Goal: Task Accomplishment & Management: Complete application form

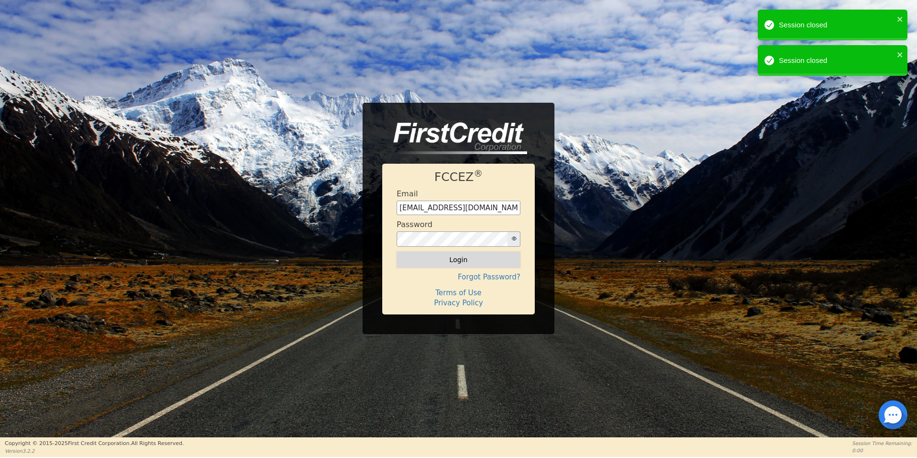
click at [456, 260] on button "Login" at bounding box center [459, 259] width 124 height 16
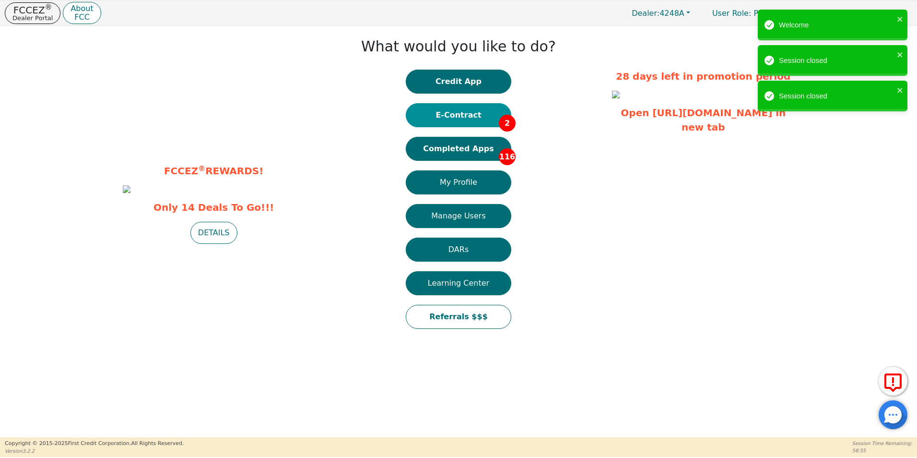
click at [456, 115] on button "E-Contract 2" at bounding box center [459, 115] width 106 height 24
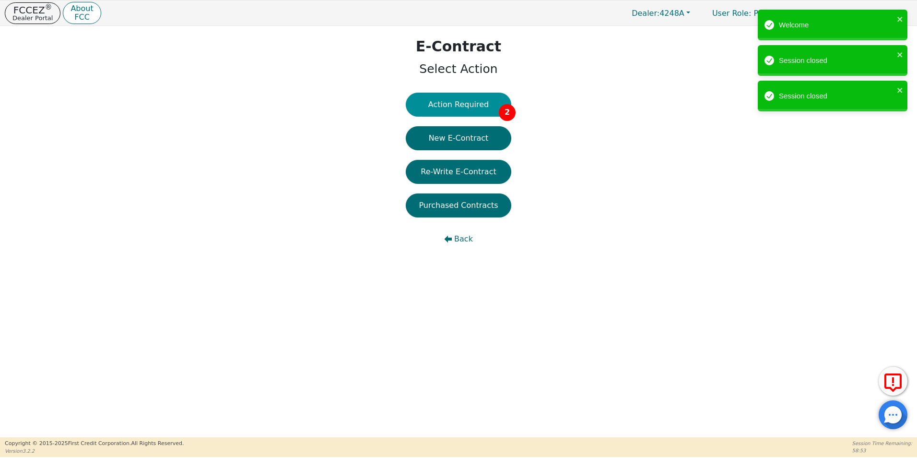
click at [460, 106] on button "Action Required 2" at bounding box center [459, 105] width 106 height 24
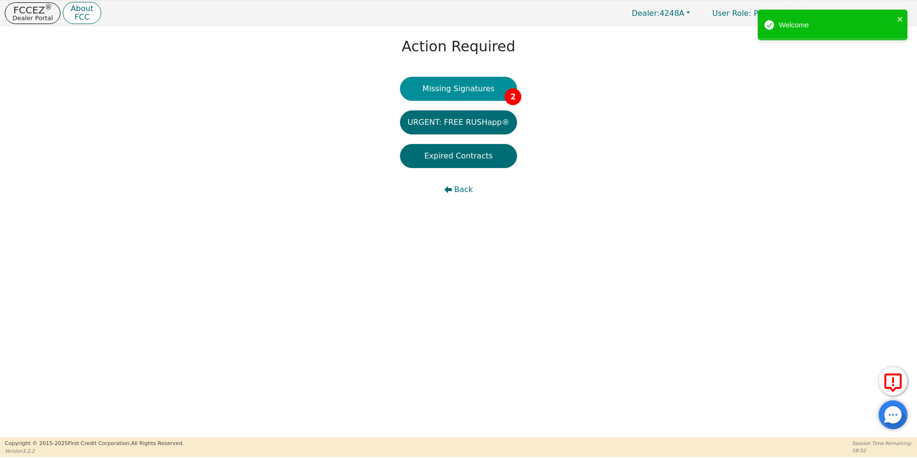
click at [477, 91] on button "Missing Signatures 2" at bounding box center [459, 89] width 118 height 24
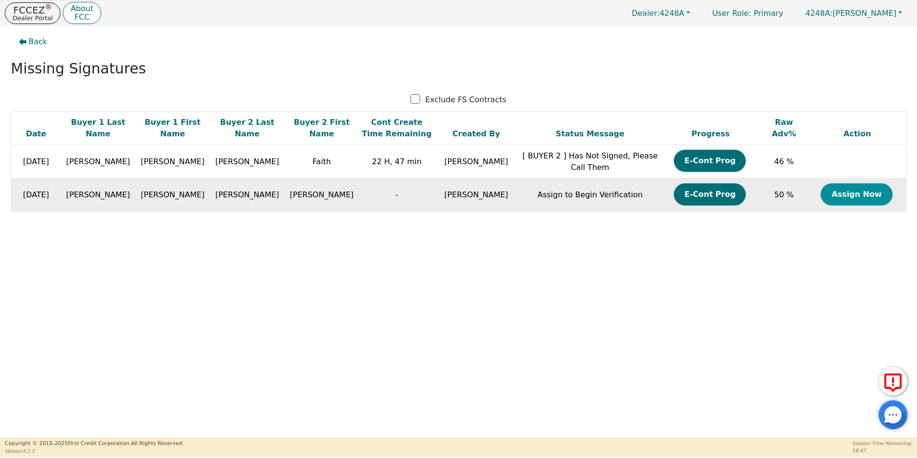
click at [848, 196] on button "Assign Now" at bounding box center [857, 194] width 72 height 22
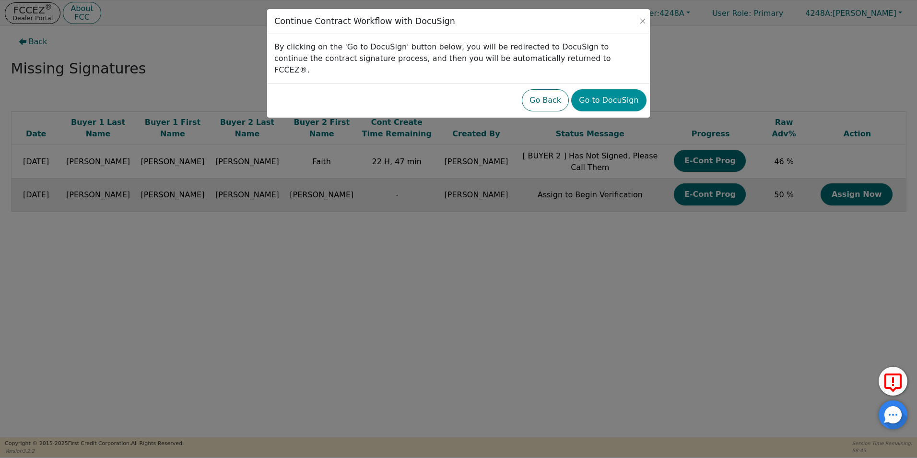
click at [610, 94] on button "Go to DocuSign" at bounding box center [608, 100] width 75 height 22
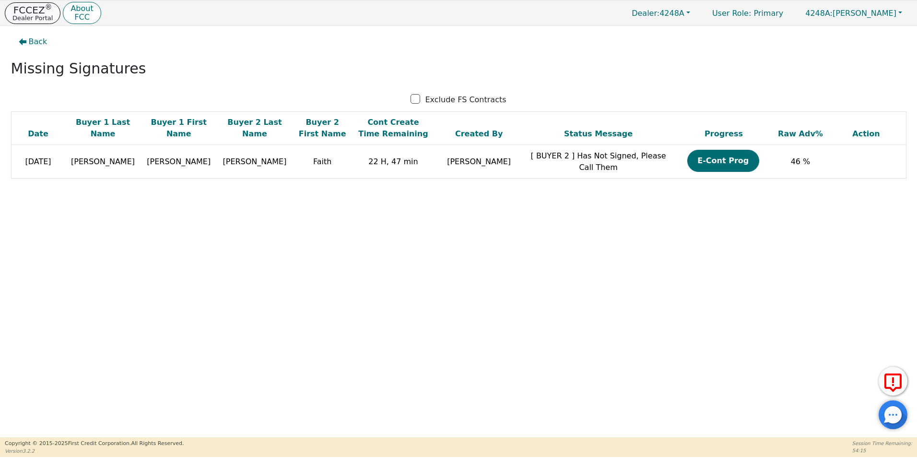
click at [36, 13] on p "FCCEZ ®" at bounding box center [32, 10] width 40 height 10
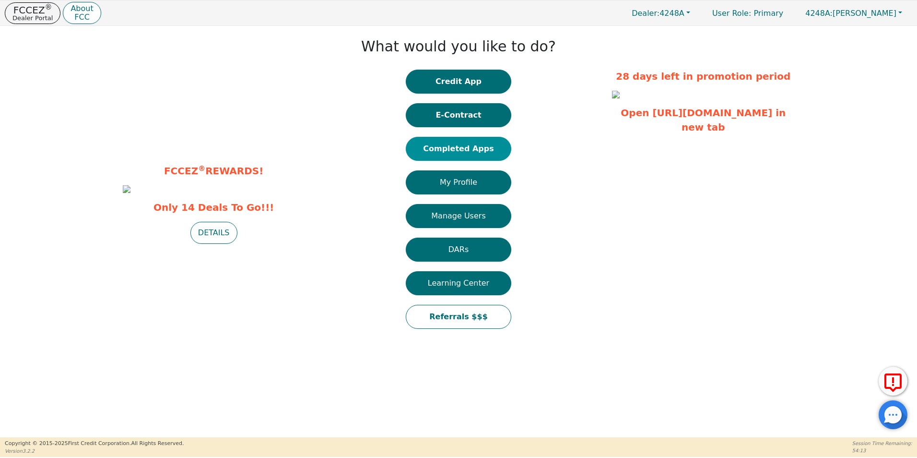
click at [462, 150] on button "Completed Apps" at bounding box center [459, 149] width 106 height 24
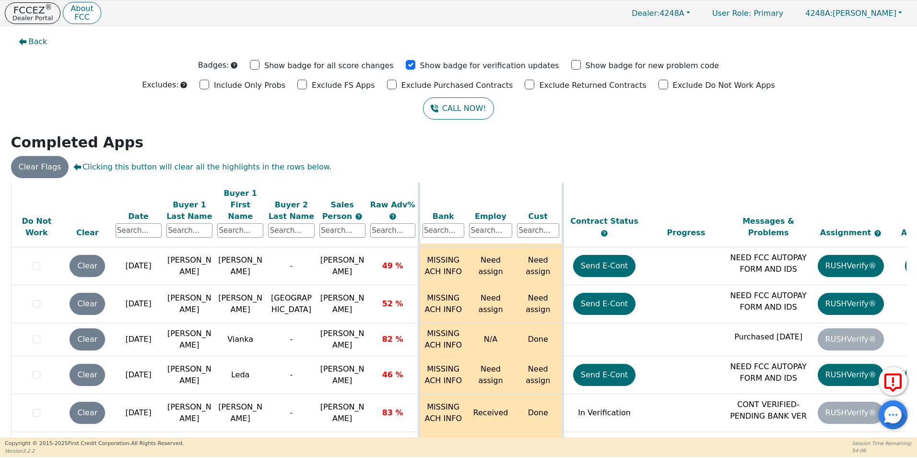
scroll to position [4188, 0]
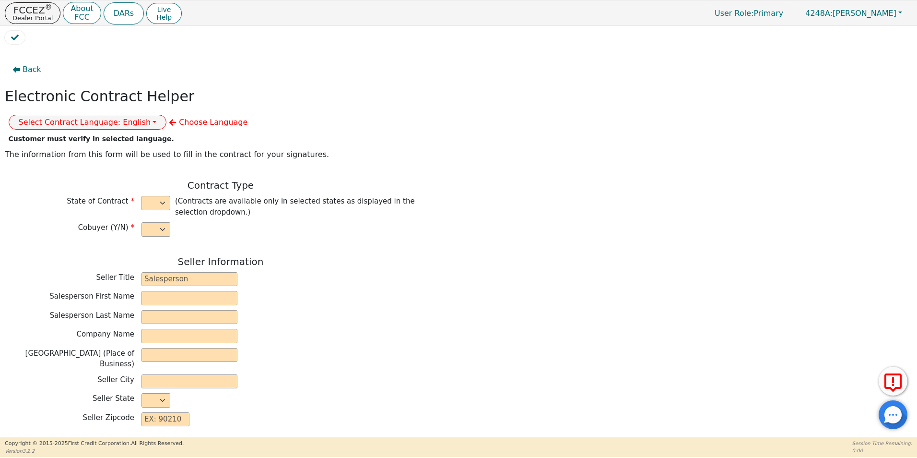
select select "y"
type input "owner"
type input "[PERSON_NAME]"
type input "[GEOGRAPHIC_DATA]"
type input "AQUA REMACH LLC"
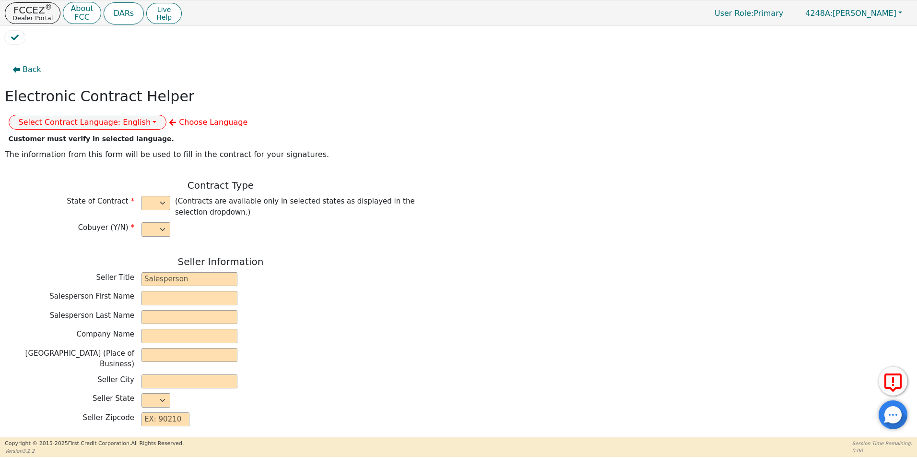
type input "[STREET_ADDRESS]"
type input "[GEOGRAPHIC_DATA]"
select select "[GEOGRAPHIC_DATA]"
type input "77070"
type input "[PERSON_NAME]"
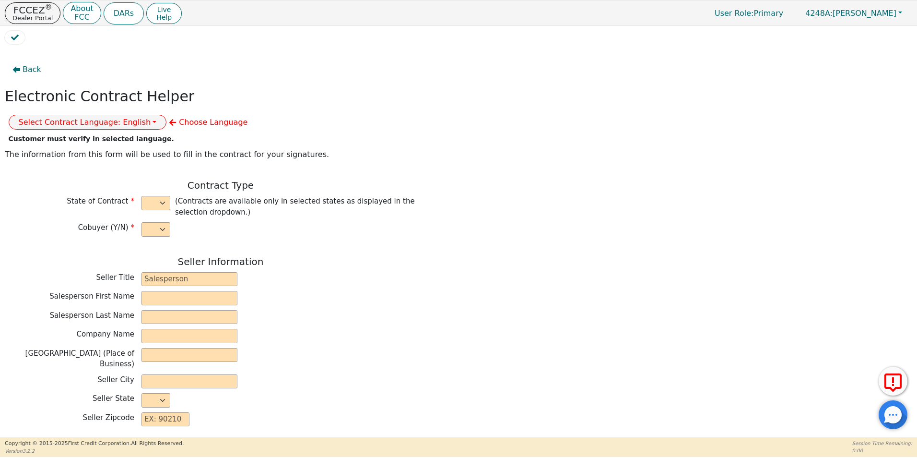
type input "[PERSON_NAME]"
type input "[PERSON_NAME][EMAIL_ADDRESS][DOMAIN_NAME]"
type input "[PERSON_NAME]"
type input "[EMAIL_ADDRESS][DOMAIN_NAME]"
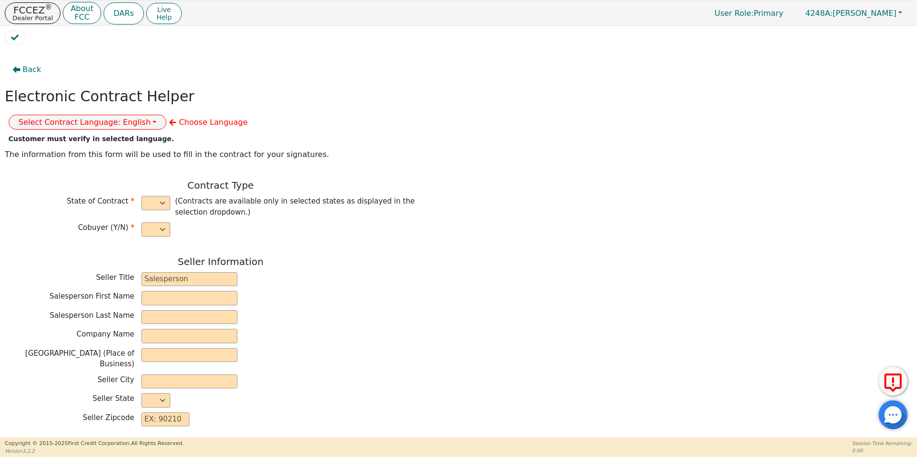
type input "13347 enchanted ct"
type input "[PERSON_NAME]"
select select "[GEOGRAPHIC_DATA]"
type input "77318"
type input "[DATE]"
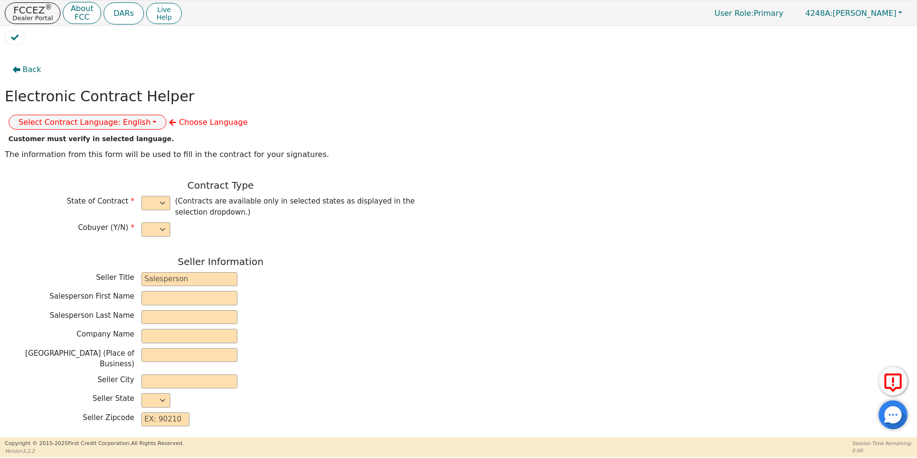
type input "17.99"
type input "[DATE]"
type input "60"
type input "0"
type input "8000.00"
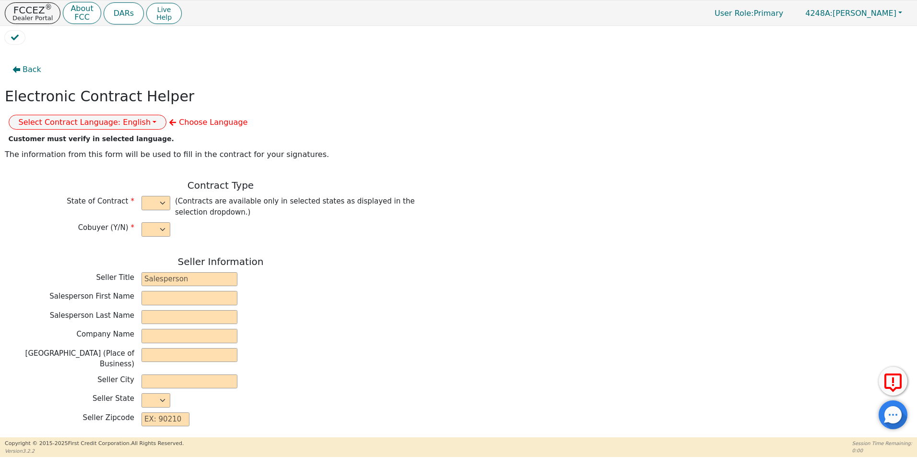
type input "0.00"
type input "8000.00"
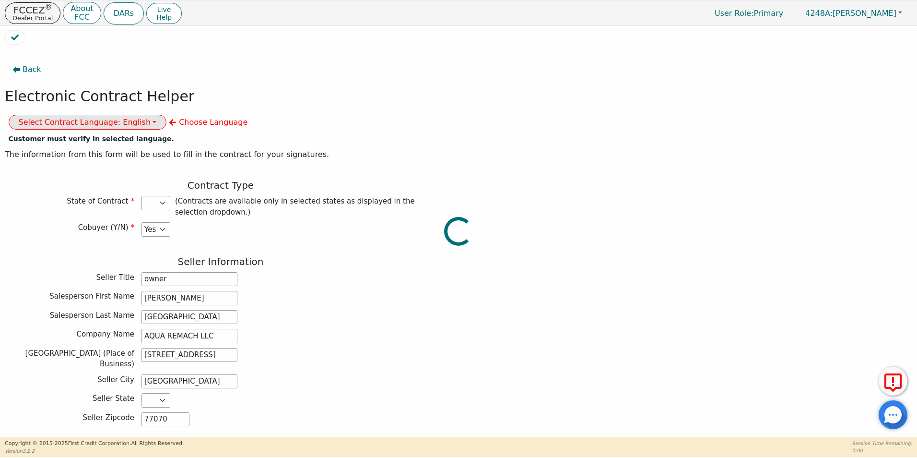
select select "[GEOGRAPHIC_DATA]"
click at [167, 115] on button "Select Contract Language: English" at bounding box center [88, 122] width 158 height 15
click at [85, 150] on link "Spanish" at bounding box center [47, 156] width 76 height 13
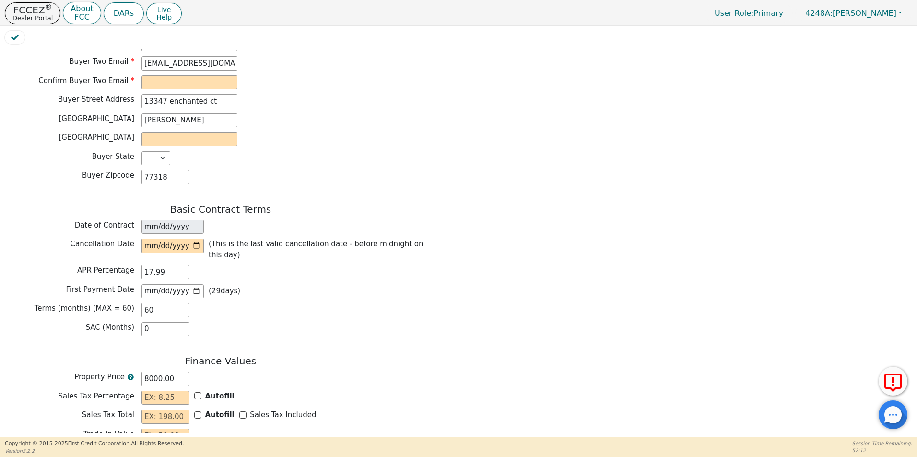
scroll to position [644, 0]
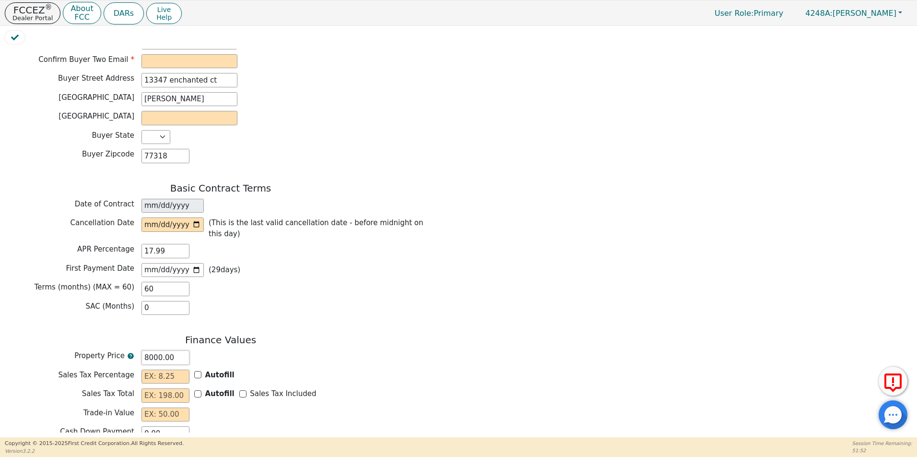
click at [158, 350] on input "8000.00" at bounding box center [165, 357] width 48 height 14
click at [159, 350] on input "8000.00" at bounding box center [165, 357] width 48 height 14
type input "800.00"
type input "80.00"
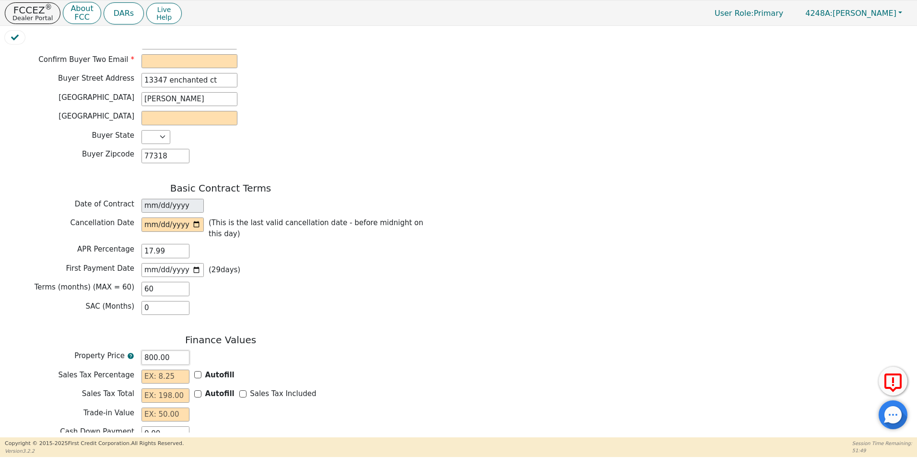
type input "80.00"
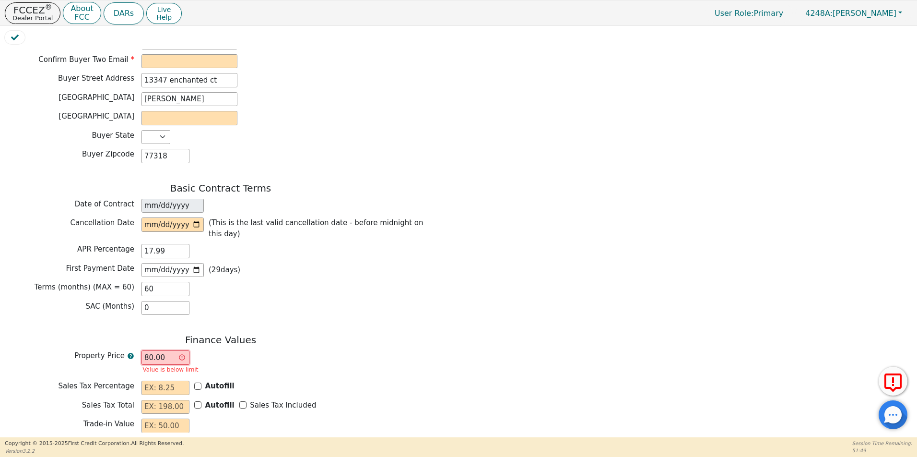
type input "8.00"
type input ".00"
type input "0.00"
type input "7.00"
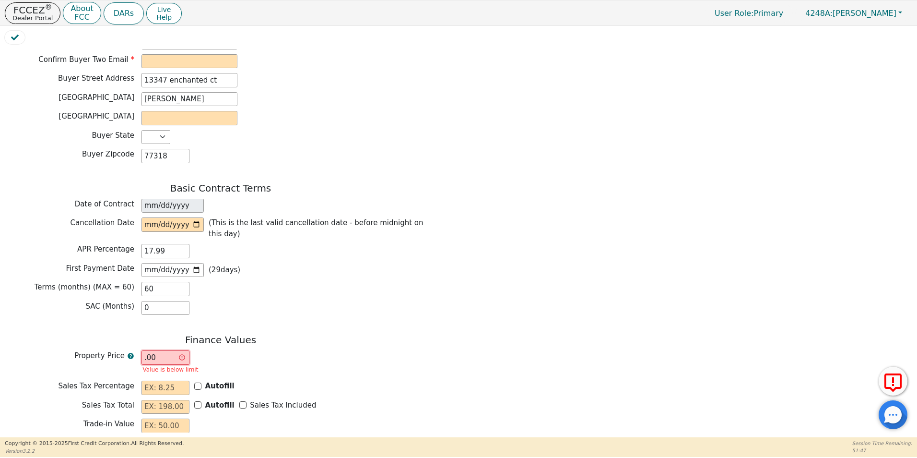
type input "7.00"
type input "75.00"
type input "750.00"
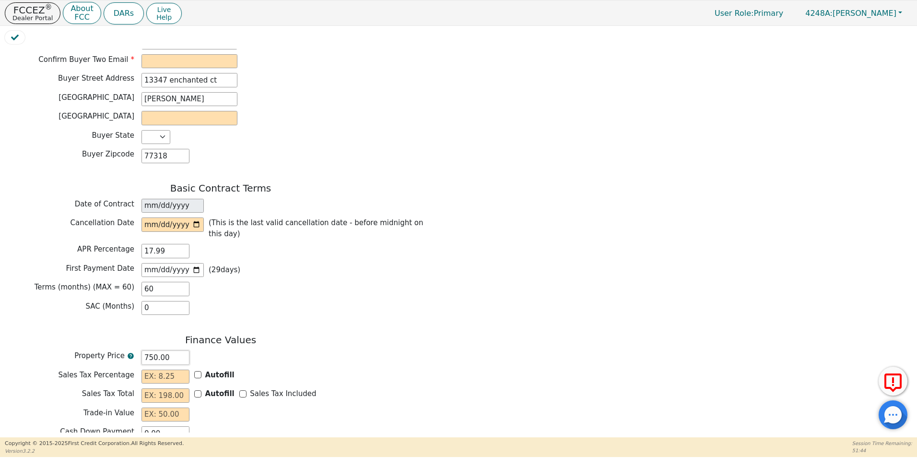
type input "7500.00"
click at [159, 369] on input "text" at bounding box center [165, 376] width 48 height 14
type input "0.00"
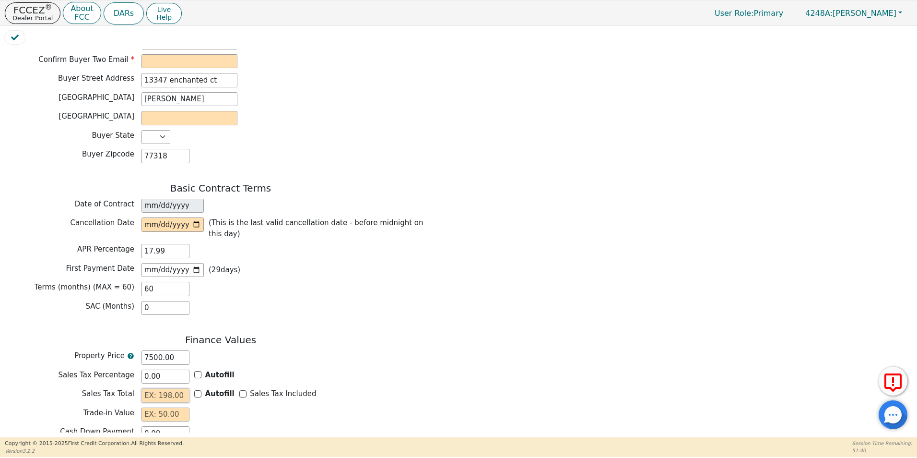
click at [154, 388] on input "text" at bounding box center [165, 395] width 48 height 14
type input "0.00"
click at [152, 407] on input "text" at bounding box center [165, 414] width 48 height 14
type input "0.00"
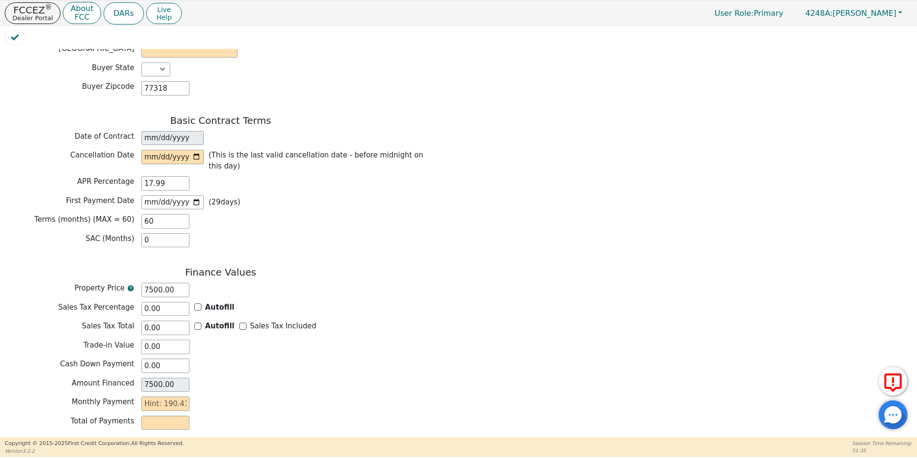
scroll to position [723, 0]
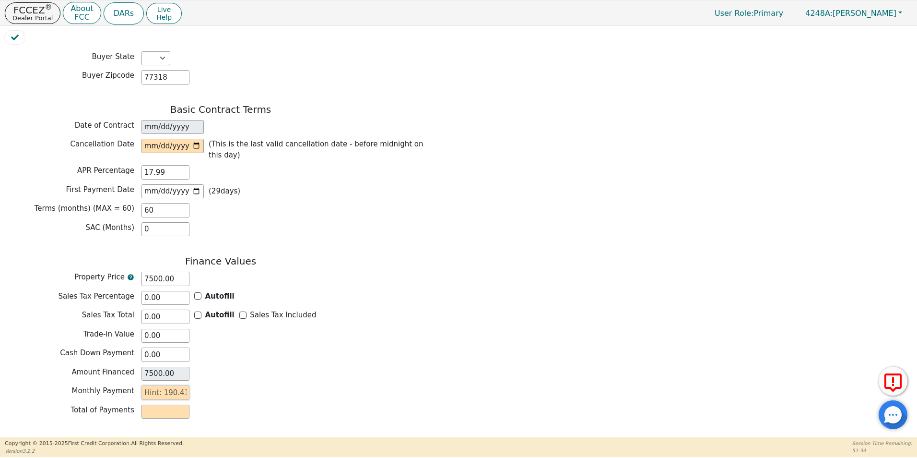
click at [146, 385] on input "text" at bounding box center [165, 392] width 48 height 14
type input "1"
type input "60.00"
type input "19"
type input "1140.00"
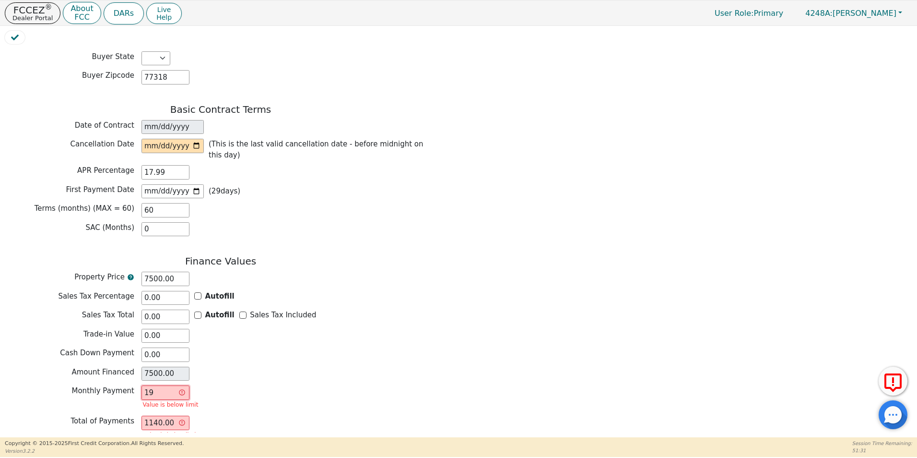
type input "190"
type input "11400.00"
type input "190.4"
type input "11424.00"
type input "190.41"
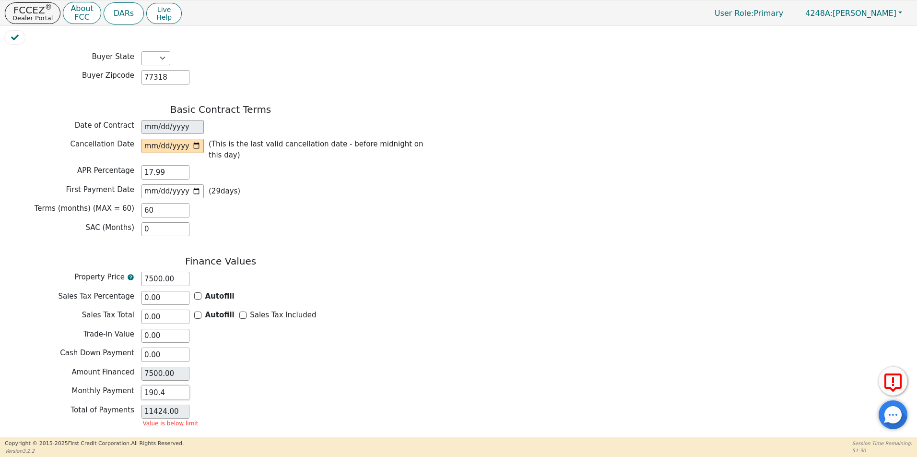
type input "11424.60"
type input "190.41"
click at [516, 328] on div "Back Electronic Contract Helper Select Contract Language: Español English Spani…" at bounding box center [458, 240] width 907 height 383
